Goal: Use online tool/utility: Utilize a website feature to perform a specific function

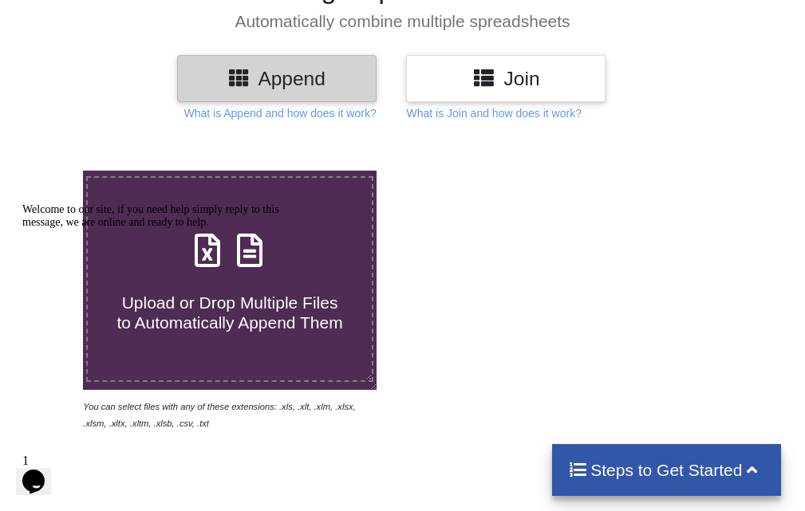
scroll to position [160, 0]
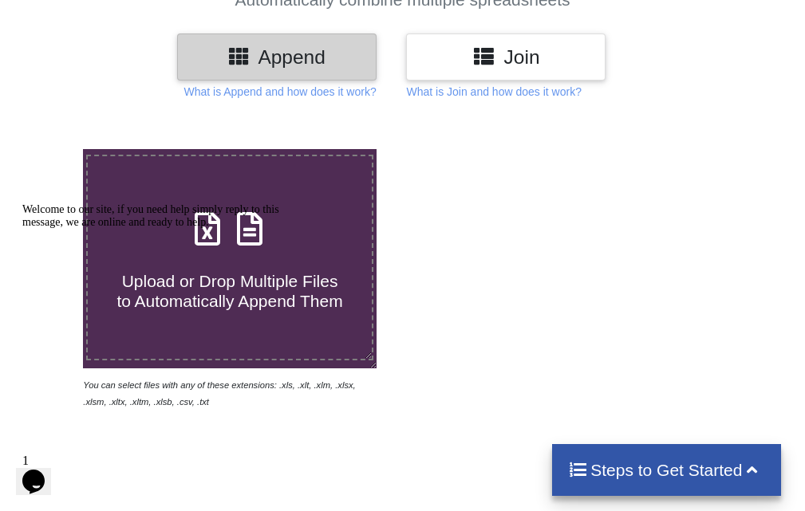
click at [263, 229] on div "Welcome to our site, if you need help simply reply to this message, we are onli…" at bounding box center [165, 216] width 287 height 26
click at [272, 229] on div "Welcome to our site, if you need help simply reply to this message, we are onli…" at bounding box center [165, 216] width 287 height 26
click at [22, 203] on icon "Chat attention grabber" at bounding box center [22, 203] width 0 height 0
click at [278, 338] on label "Upload or Drop Multiple Files to Automatically Append Them" at bounding box center [229, 258] width 287 height 206
click at [49, 149] on input "Upload or Drop Multiple Files to Automatically Append Them" at bounding box center [49, 149] width 0 height 0
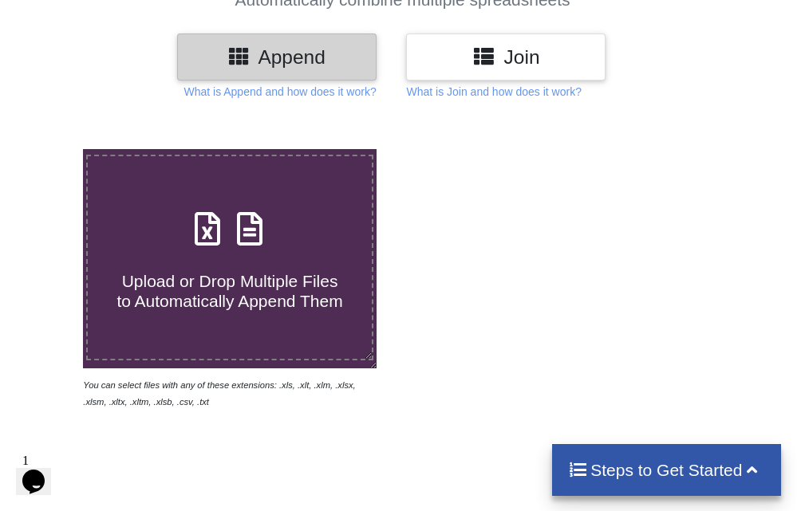
type input "C:\fakepath\[DATE].xlsx"
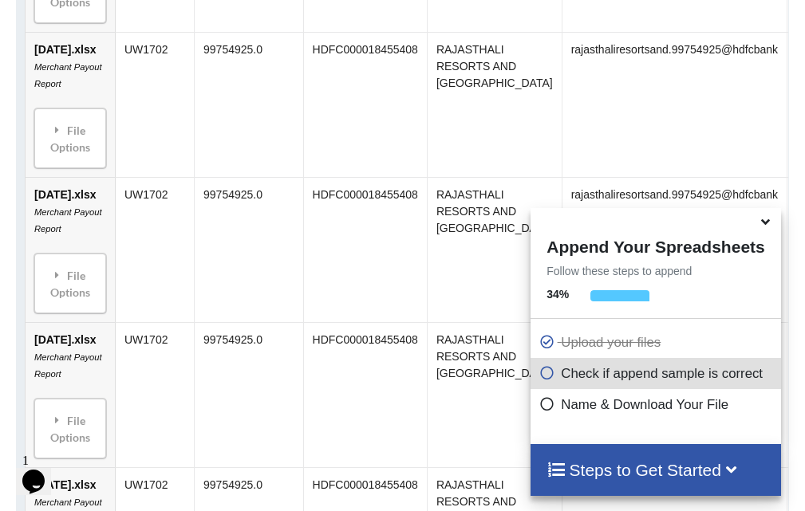
scroll to position [1197, 0]
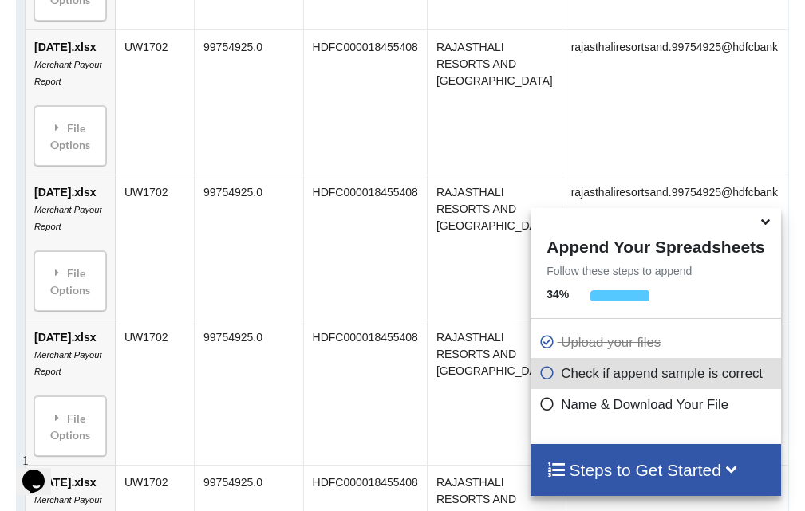
click at [769, 226] on icon at bounding box center [766, 219] width 17 height 14
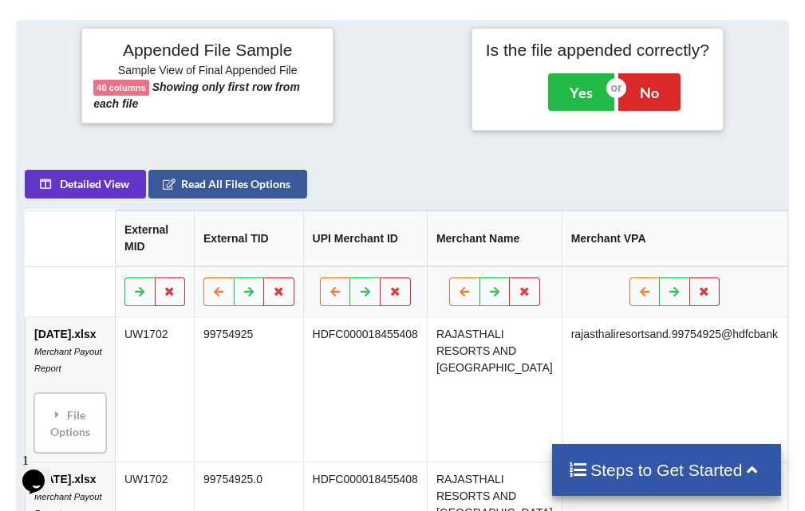
scroll to position [617, 0]
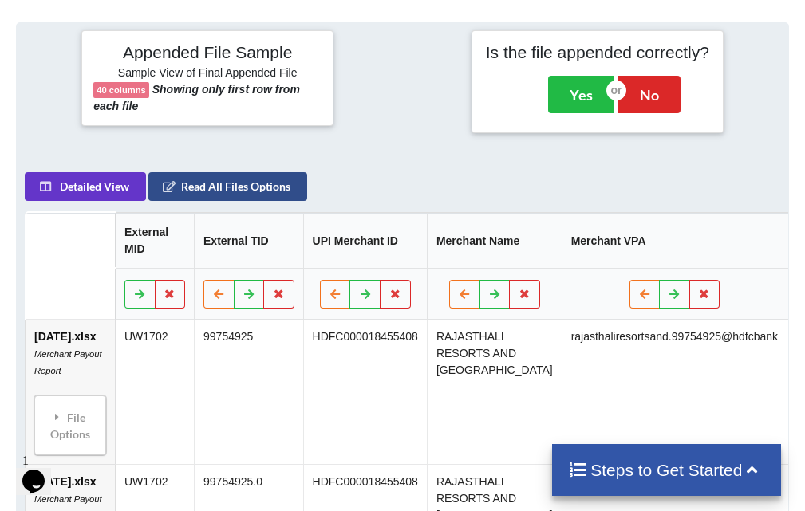
click at [225, 189] on button "Read All Files Options" at bounding box center [227, 186] width 159 height 29
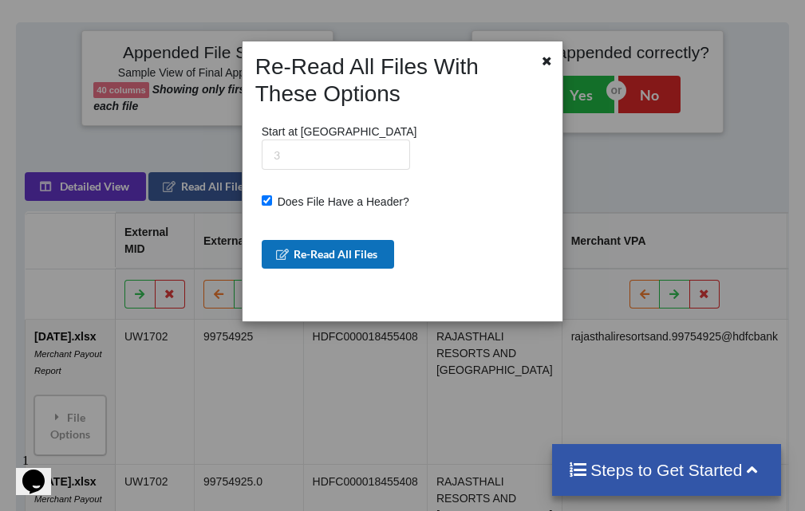
click at [360, 241] on button "Re-Read All Files" at bounding box center [328, 254] width 133 height 29
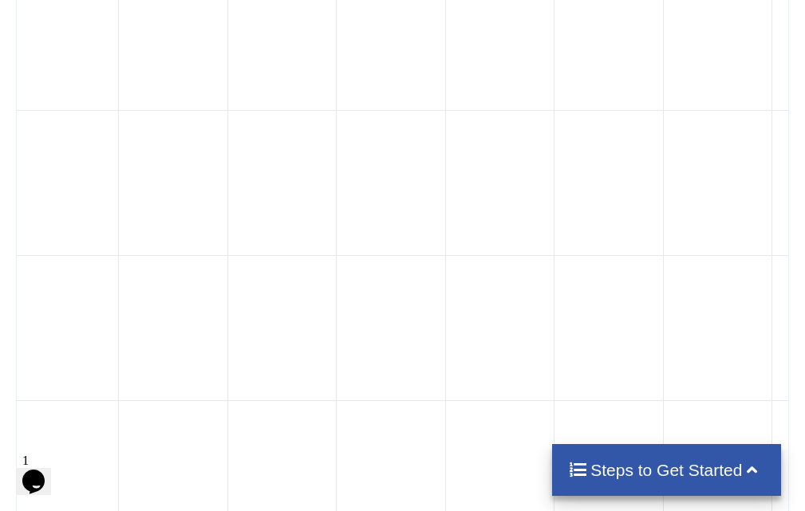
scroll to position [1037, 0]
click at [574, 475] on icon at bounding box center [578, 468] width 20 height 17
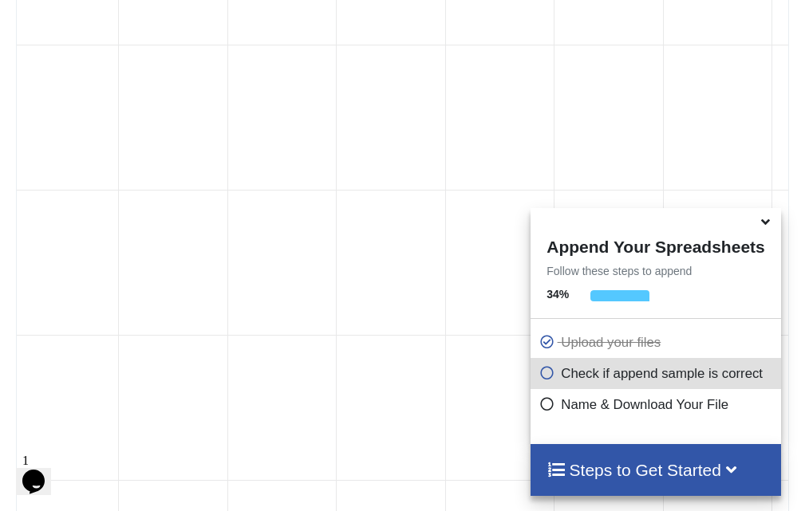
click at [542, 408] on icon at bounding box center [546, 402] width 16 height 14
click at [546, 407] on icon at bounding box center [546, 402] width 16 height 14
click at [767, 225] on icon at bounding box center [766, 219] width 17 height 14
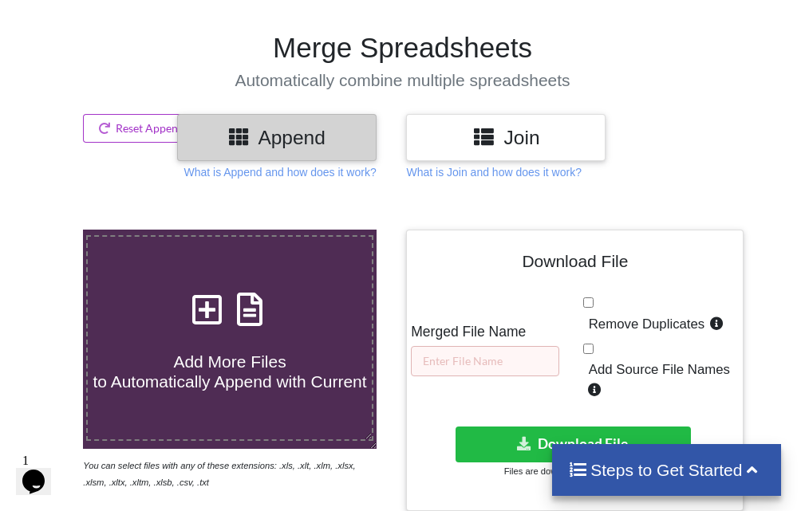
scroll to position [0, 0]
